Goal: Contribute content: Contribute content

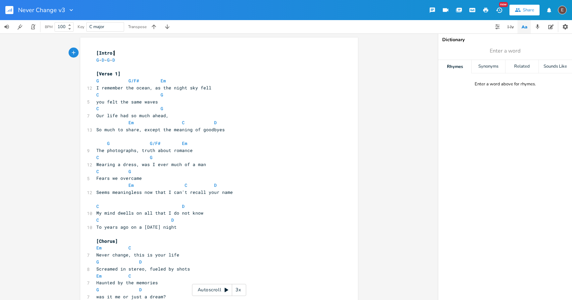
click at [218, 87] on pre "I remember the ocean, as the night sky fell" at bounding box center [216, 87] width 242 height 7
click at [200, 75] on pre "[Verse 1]" at bounding box center [216, 73] width 242 height 7
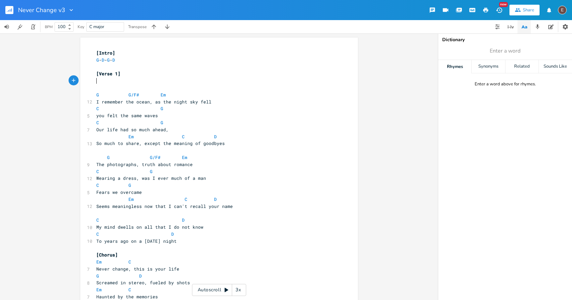
click at [155, 79] on pre "​" at bounding box center [216, 80] width 242 height 7
type textarea "I remember the ocean as the night sky fell"
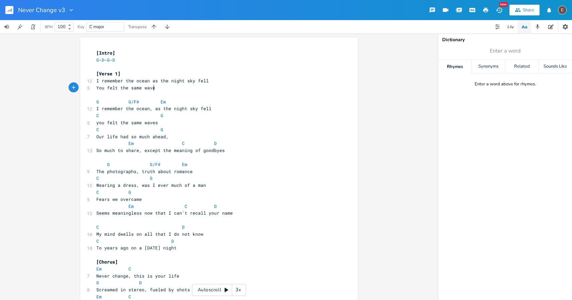
type textarea "You felt the same waves"
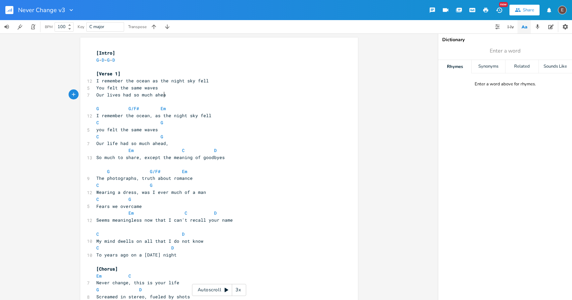
scroll to position [0, 58]
type textarea "Our lives had so much ahead"
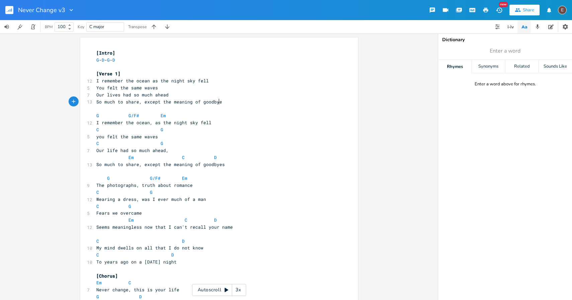
scroll to position [0, 102]
type textarea "So much to share, except the meaning of goodbyes"
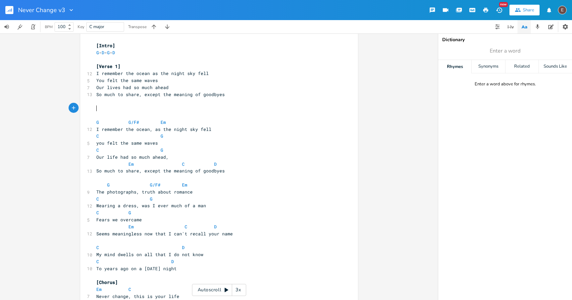
scroll to position [7, 0]
type textarea "t"
type textarea "The ptoho"
type textarea "ho"
type textarea "h"
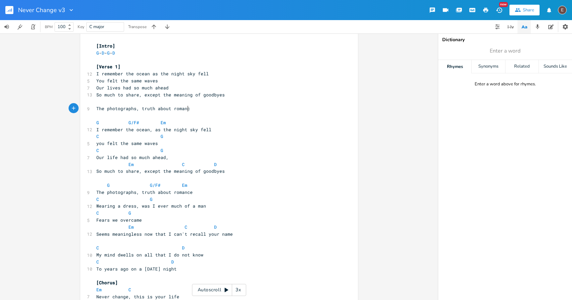
type textarea "hotographs, truth about romance"
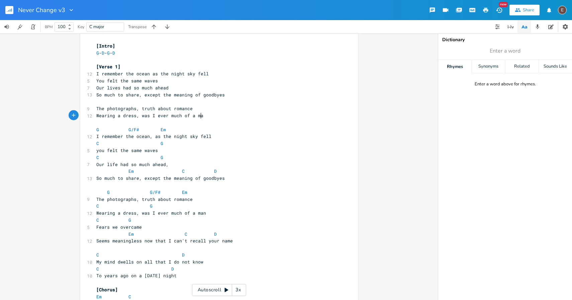
type textarea "Wearing a dress, was I ever much of a man"
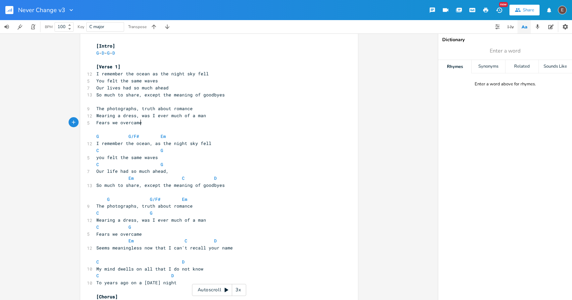
type textarea "Fears we overcame"
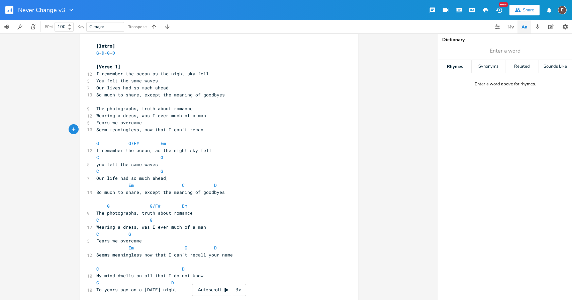
type textarea "Seem meaningless, now that I can't recann"
type textarea "ll your name"
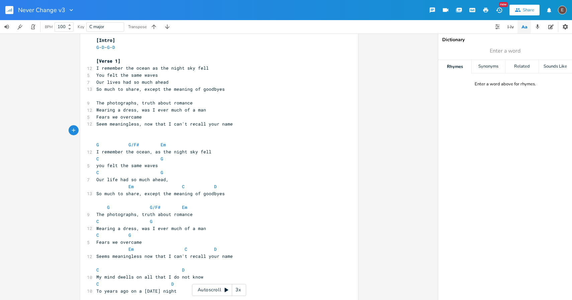
scroll to position [12, 0]
drag, startPoint x: 188, startPoint y: 104, endPoint x: 139, endPoint y: 106, distance: 49.9
click at [139, 106] on span "The photographs, truth about romance" at bounding box center [144, 103] width 96 height 6
type textarea "truth about romance"
type textarea "Fears we overcame"
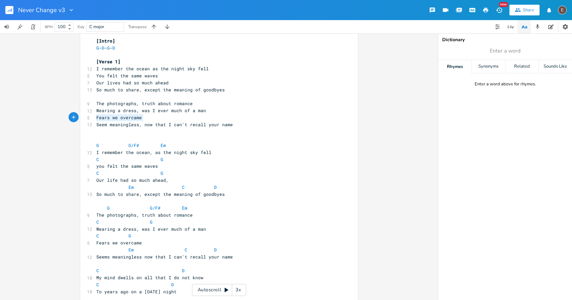
drag, startPoint x: 146, startPoint y: 119, endPoint x: 87, endPoint y: 119, distance: 59.6
click at [95, 119] on div "5 Fears we overcame" at bounding box center [216, 117] width 242 height 7
click at [180, 118] on pre "Fears we overcame" at bounding box center [216, 117] width 242 height 7
click at [210, 109] on pre "Wearing a dress, was I ever much of a man" at bounding box center [216, 110] width 242 height 7
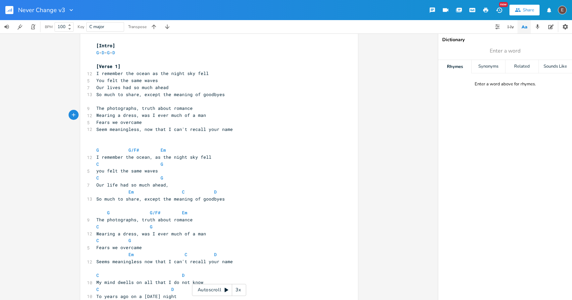
scroll to position [0, 0]
